Goal: Information Seeking & Learning: Check status

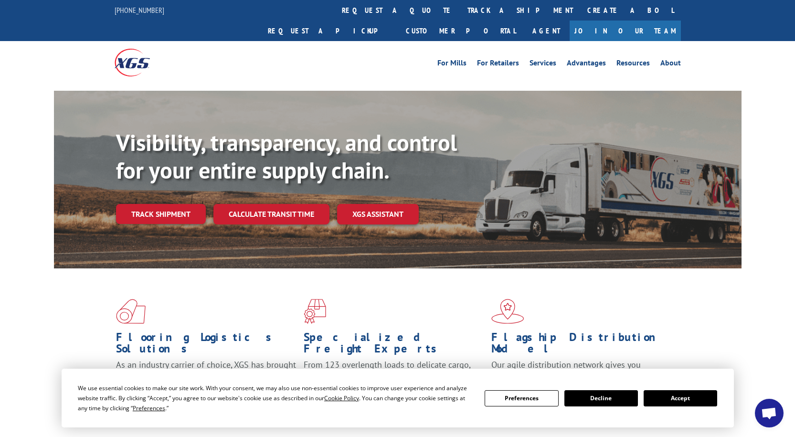
drag, startPoint x: 672, startPoint y: 399, endPoint x: 527, endPoint y: 356, distance: 151.2
click at [671, 398] on button "Accept" at bounding box center [679, 398] width 73 height 16
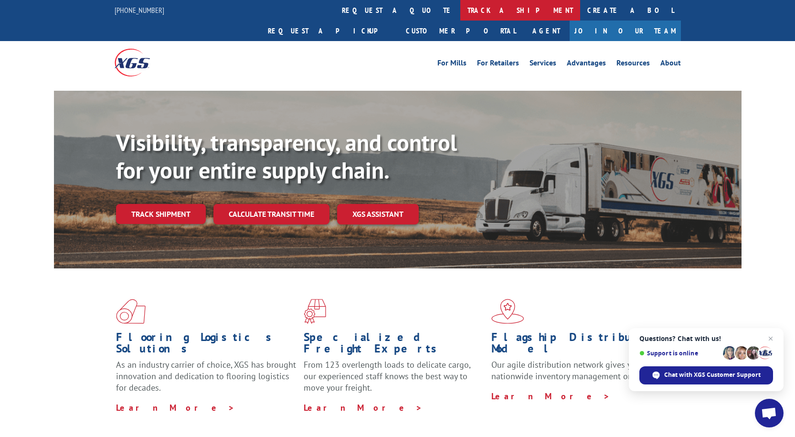
click at [460, 8] on link "track a shipment" at bounding box center [520, 10] width 120 height 21
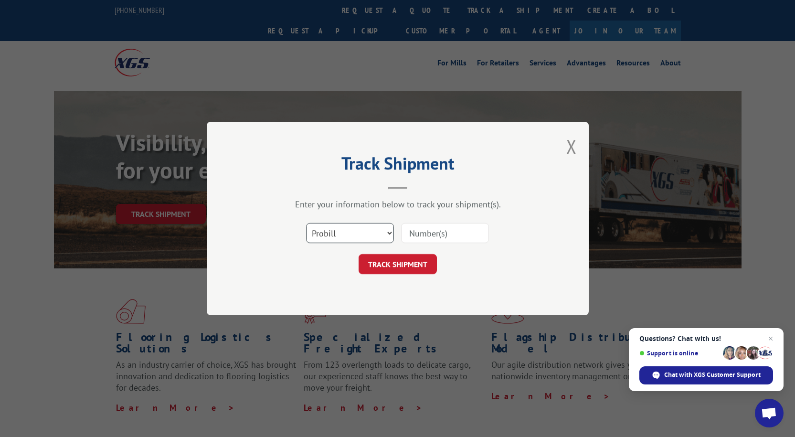
click at [364, 227] on select "Select category... Probill BOL PO" at bounding box center [350, 233] width 88 height 20
select select "po"
click at [306, 223] on select "Select category... Probill BOL PO" at bounding box center [350, 233] width 88 height 20
click at [441, 229] on input at bounding box center [445, 233] width 88 height 20
paste input "01533230"
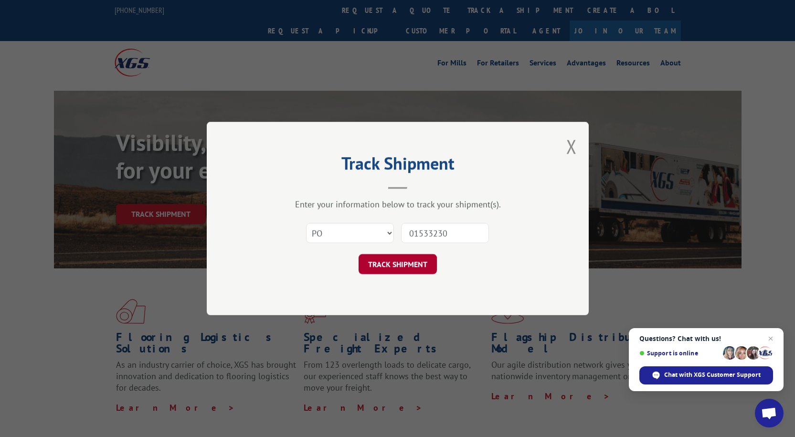
type input "01533230"
click at [394, 263] on button "TRACK SHIPMENT" at bounding box center [397, 264] width 78 height 20
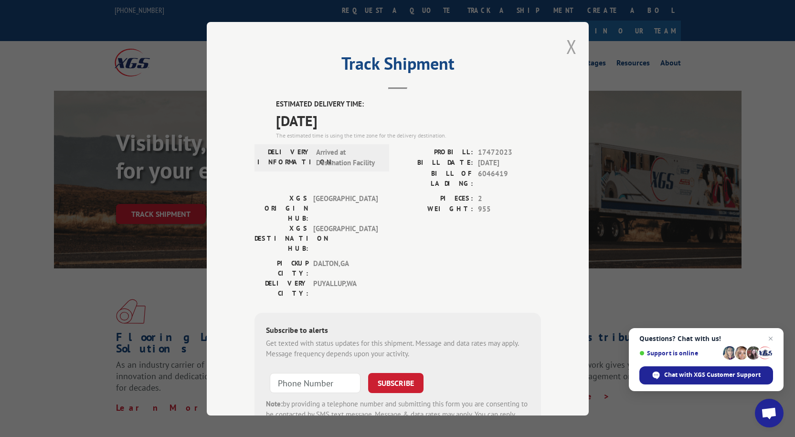
click at [567, 46] on button "Close modal" at bounding box center [571, 46] width 10 height 25
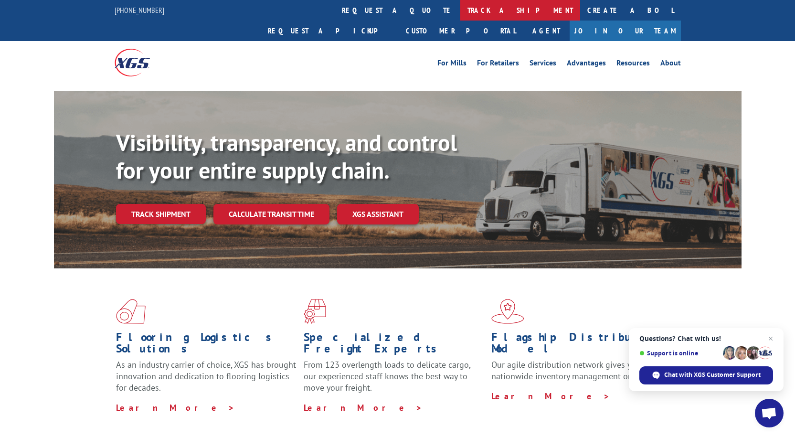
click at [460, 3] on link "track a shipment" at bounding box center [520, 10] width 120 height 21
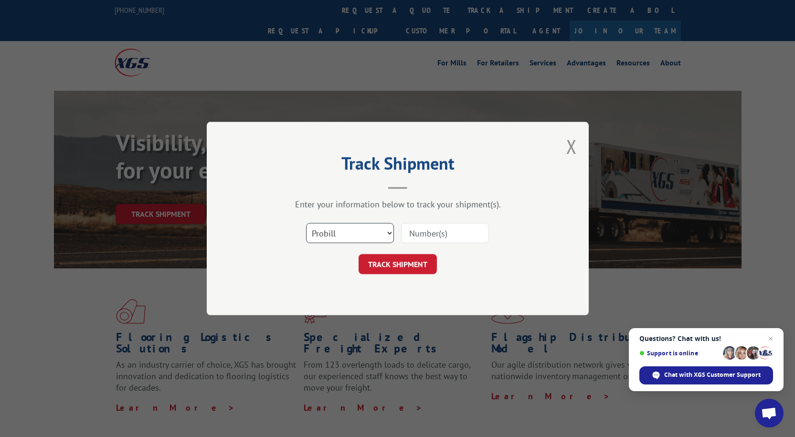
click at [360, 230] on select "Select category... Probill BOL PO" at bounding box center [350, 233] width 88 height 20
select select "po"
click at [306, 223] on select "Select category... Probill BOL PO" at bounding box center [350, 233] width 88 height 20
click at [421, 236] on input at bounding box center [445, 233] width 88 height 20
paste input "01533230"
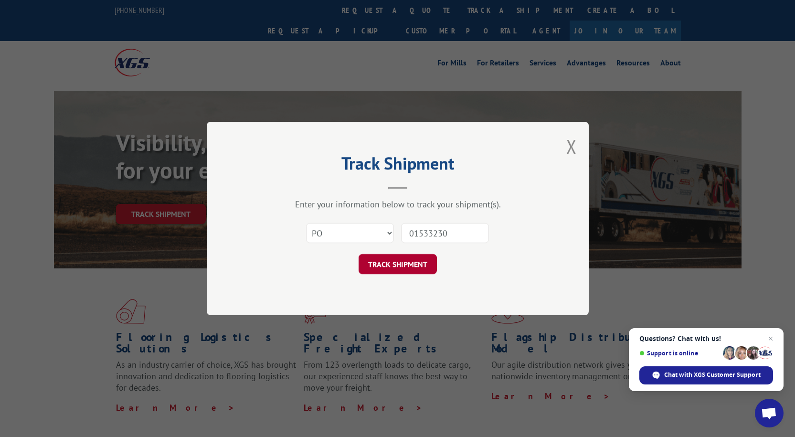
type input "01533230"
click at [421, 267] on button "TRACK SHIPMENT" at bounding box center [397, 264] width 78 height 20
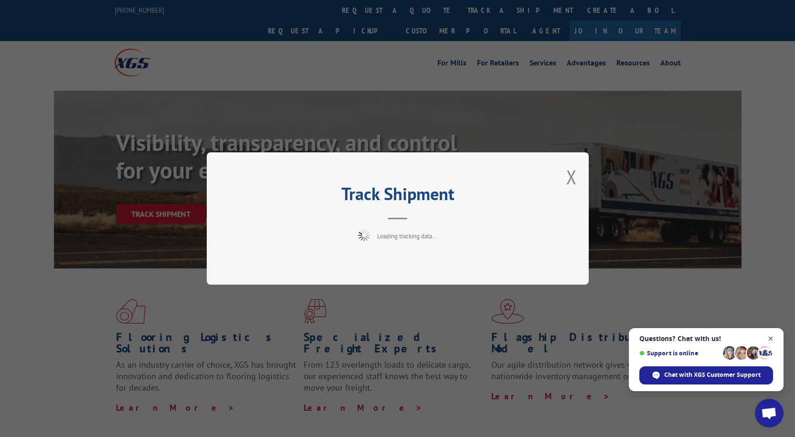
click at [772, 337] on span "Close chat" at bounding box center [771, 339] width 12 height 12
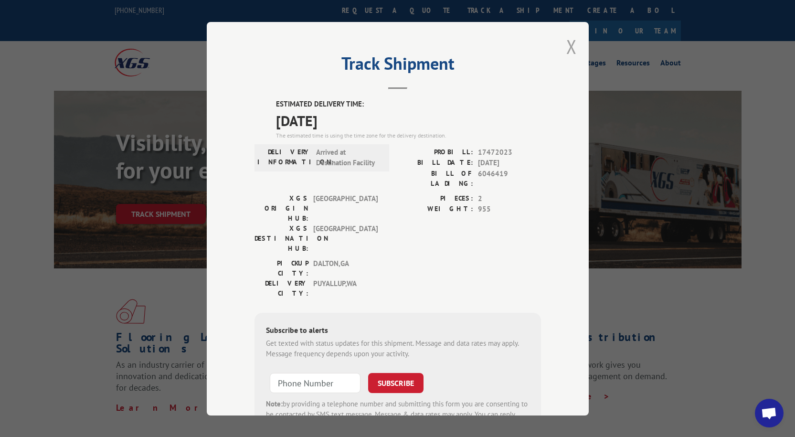
click at [566, 46] on button "Close modal" at bounding box center [571, 46] width 10 height 25
